Goal: Find specific page/section: Find specific page/section

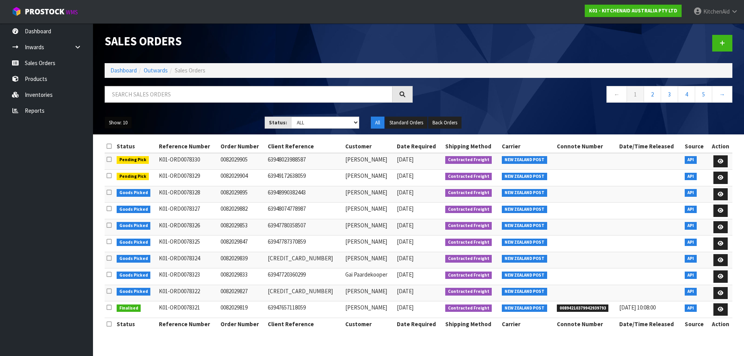
click at [121, 123] on button "Show: 10" at bounding box center [118, 123] width 27 height 12
click at [117, 164] on link "50" at bounding box center [135, 168] width 61 height 10
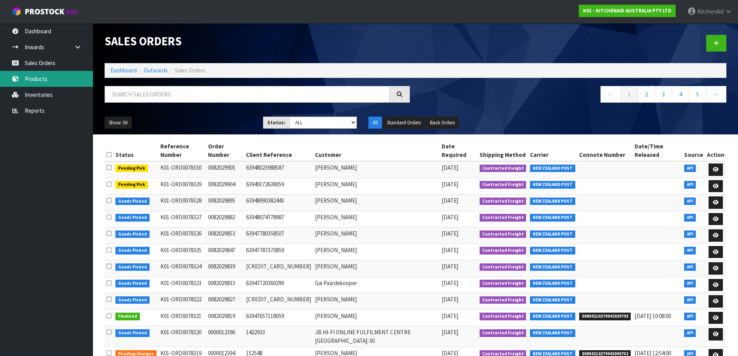
click at [47, 78] on link "Products" at bounding box center [46, 79] width 93 height 16
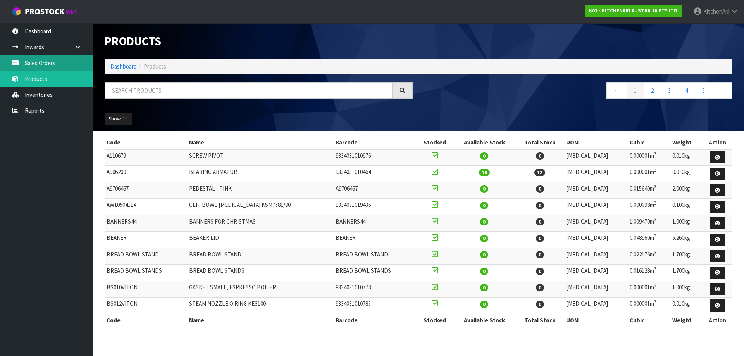
click at [51, 61] on link "Sales Orders" at bounding box center [46, 63] width 93 height 16
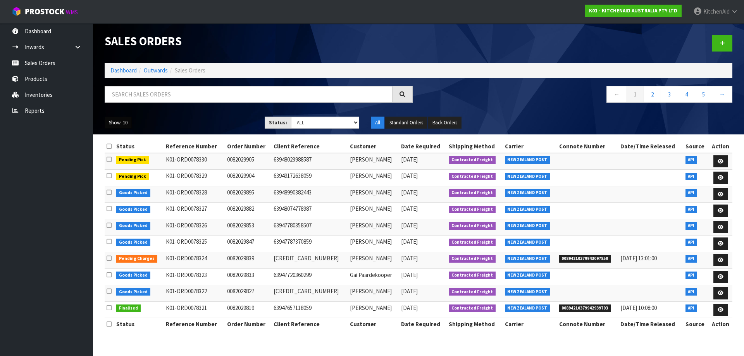
click at [126, 121] on button "Show: 10" at bounding box center [118, 123] width 27 height 12
click at [122, 168] on link "50" at bounding box center [135, 168] width 61 height 10
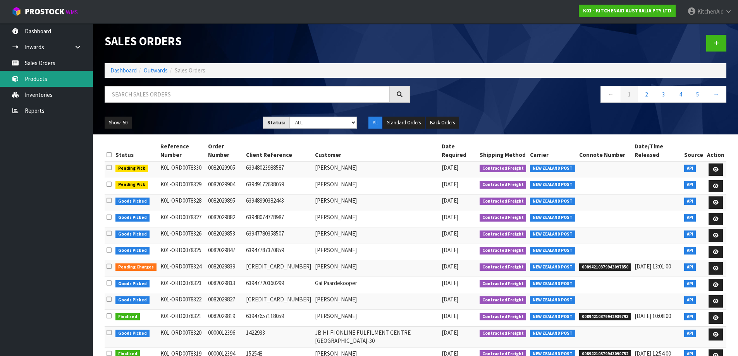
click at [31, 79] on link "Products" at bounding box center [46, 79] width 93 height 16
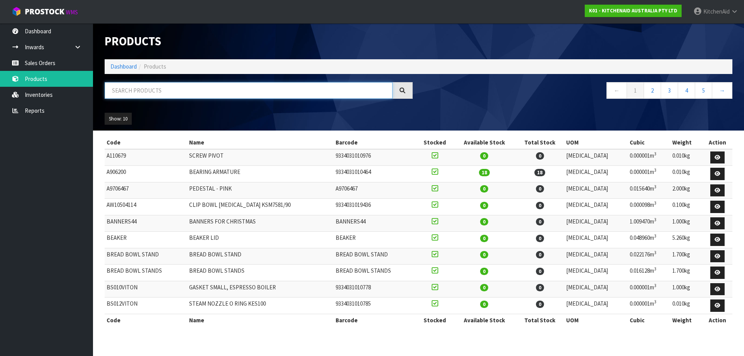
click at [140, 93] on input "text" at bounding box center [249, 90] width 288 height 17
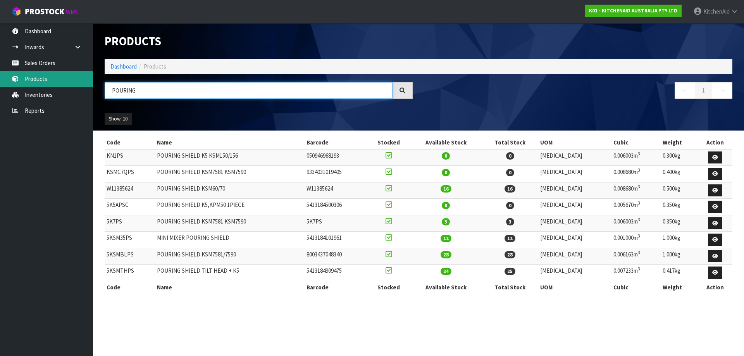
type input "POURING"
